Goal: Check status: Check status

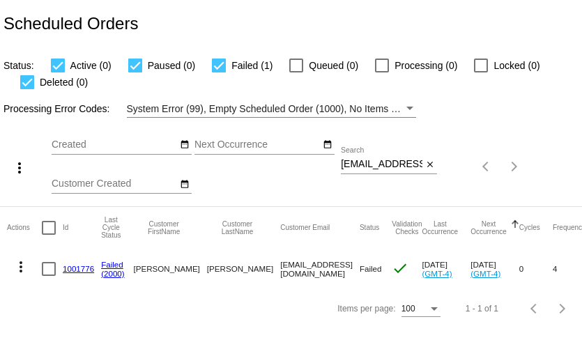
click at [400, 167] on input "gtcarey@aol.com" at bounding box center [382, 164] width 82 height 11
paste input "leregalla@zohomai"
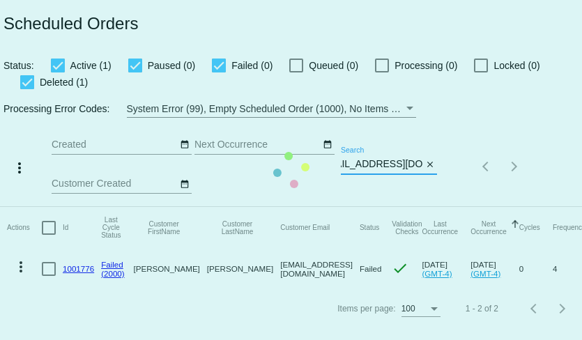
type input "leregalla@zohomail.com"
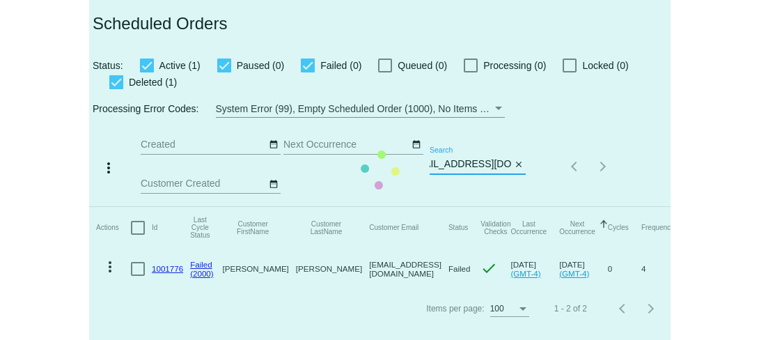
scroll to position [0, 0]
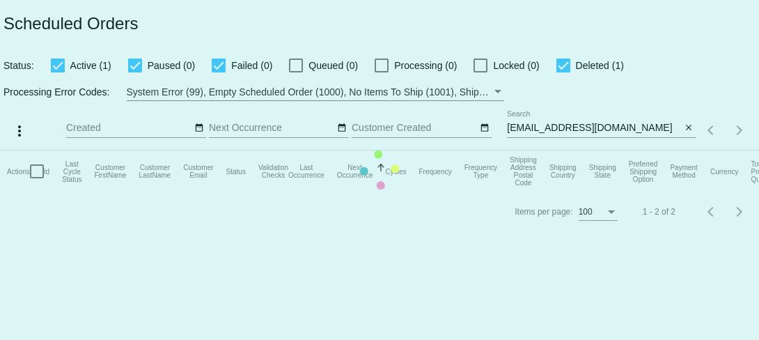
click at [536, 150] on mat-table "Actions Id Last Cycle Status Customer FirstName Customer LastName Customer Emai…" at bounding box center [379, 171] width 759 height 42
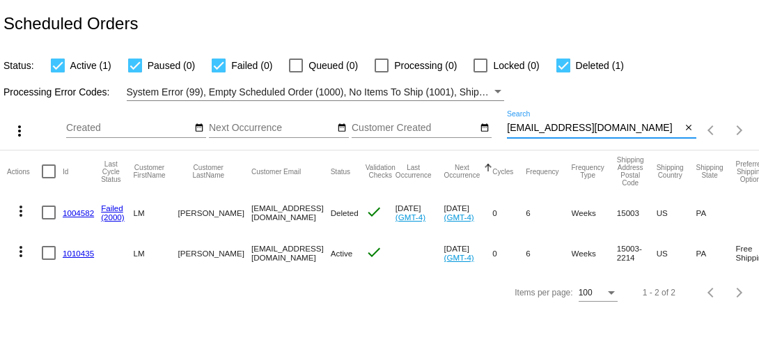
click at [536, 127] on input "leregalla@zohomail.com" at bounding box center [594, 128] width 174 height 11
paste input "cindystitches@yahoo"
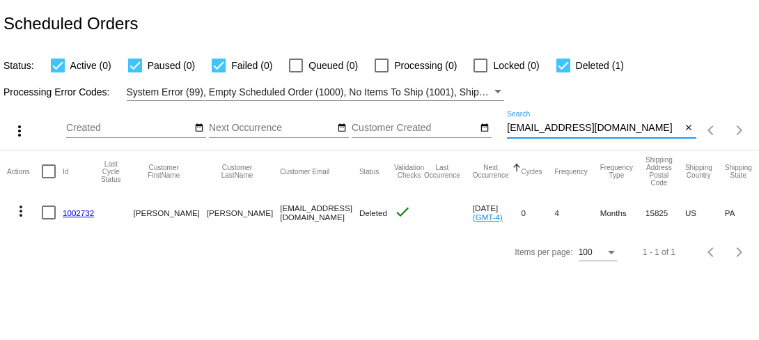
type input "[EMAIL_ADDRESS][DOMAIN_NAME]"
click at [77, 214] on link "1002732" at bounding box center [78, 212] width 31 height 9
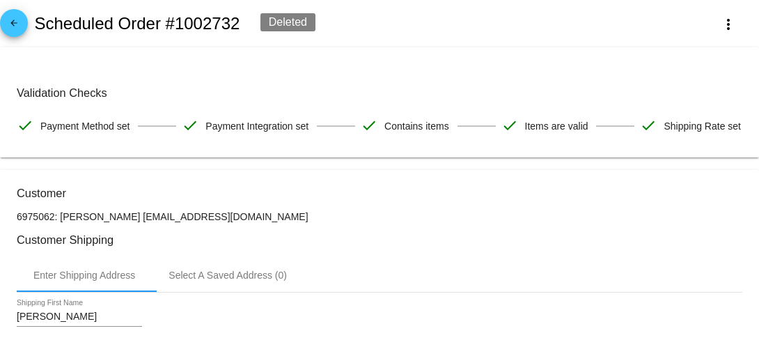
click at [19, 20] on mat-icon "arrow_back" at bounding box center [14, 26] width 17 height 17
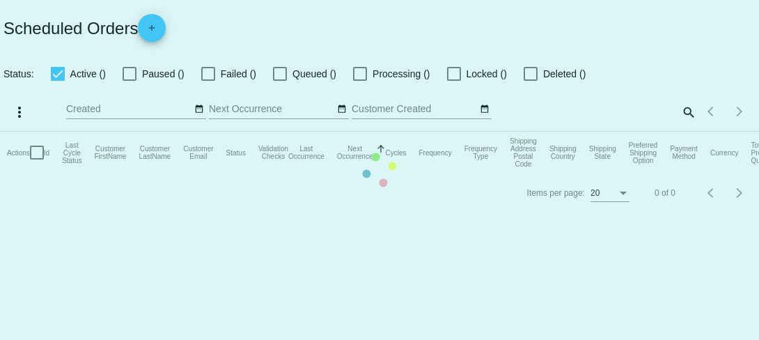
checkbox input "true"
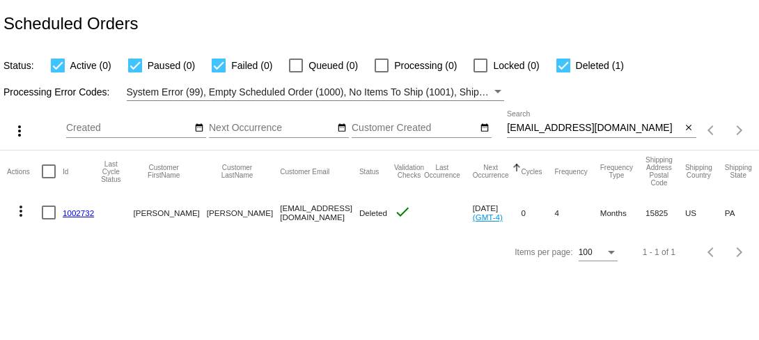
click at [542, 132] on input "[EMAIL_ADDRESS][DOMAIN_NAME]" at bounding box center [594, 128] width 174 height 11
